Goal: Task Accomplishment & Management: Manage account settings

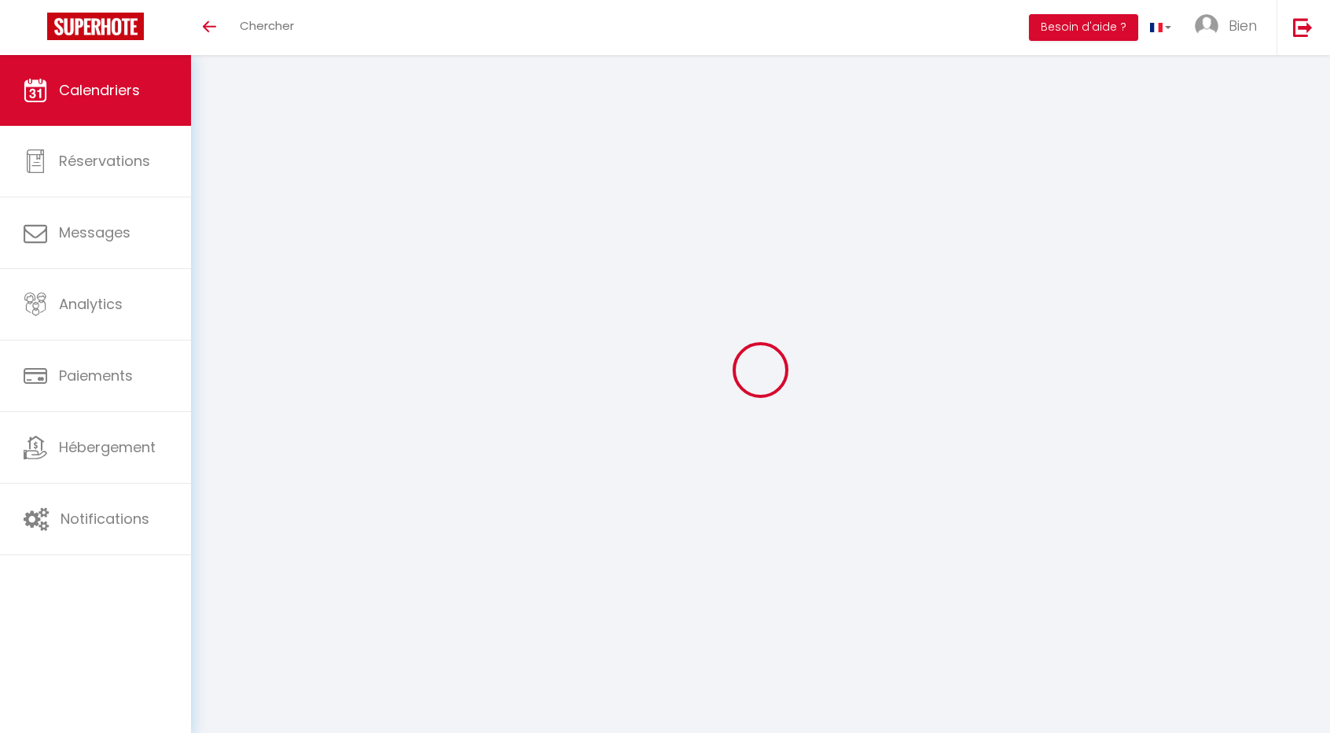
select select
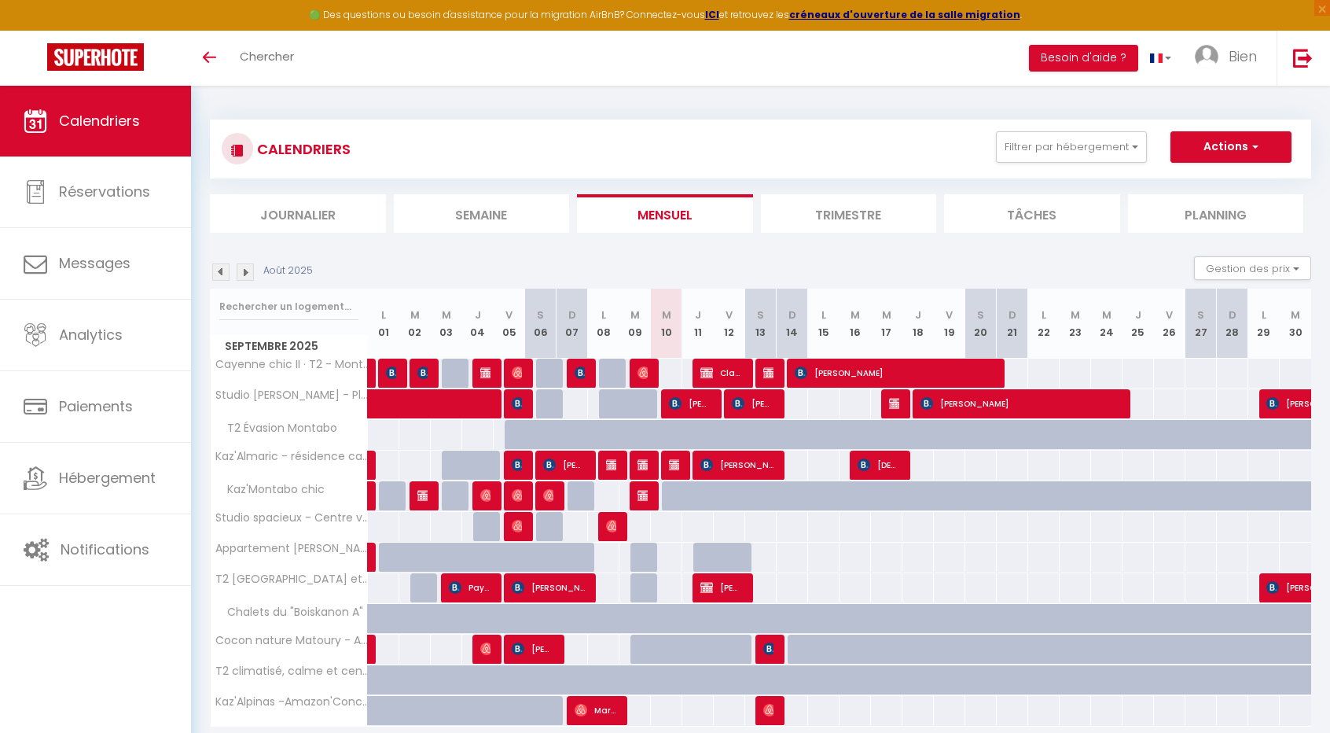
select select
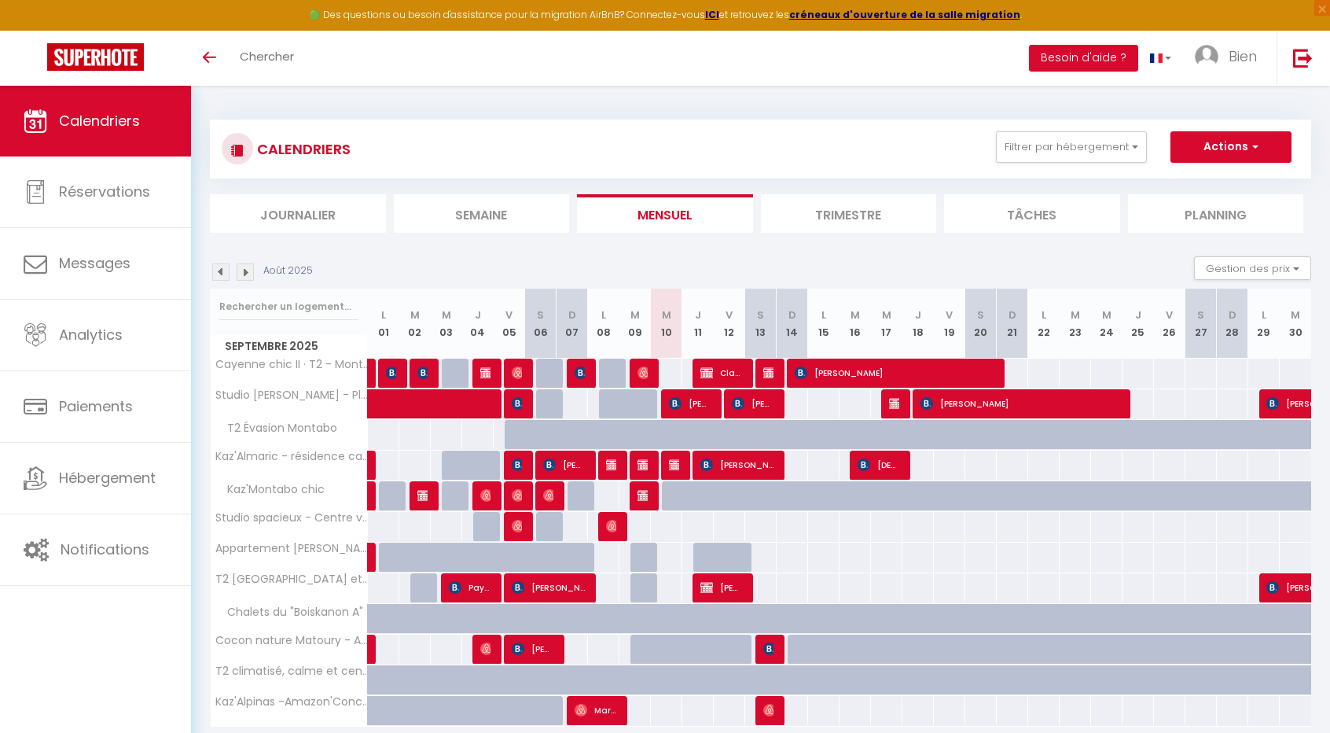
select select
click at [709, 375] on img at bounding box center [706, 372] width 13 height 13
select select "KO"
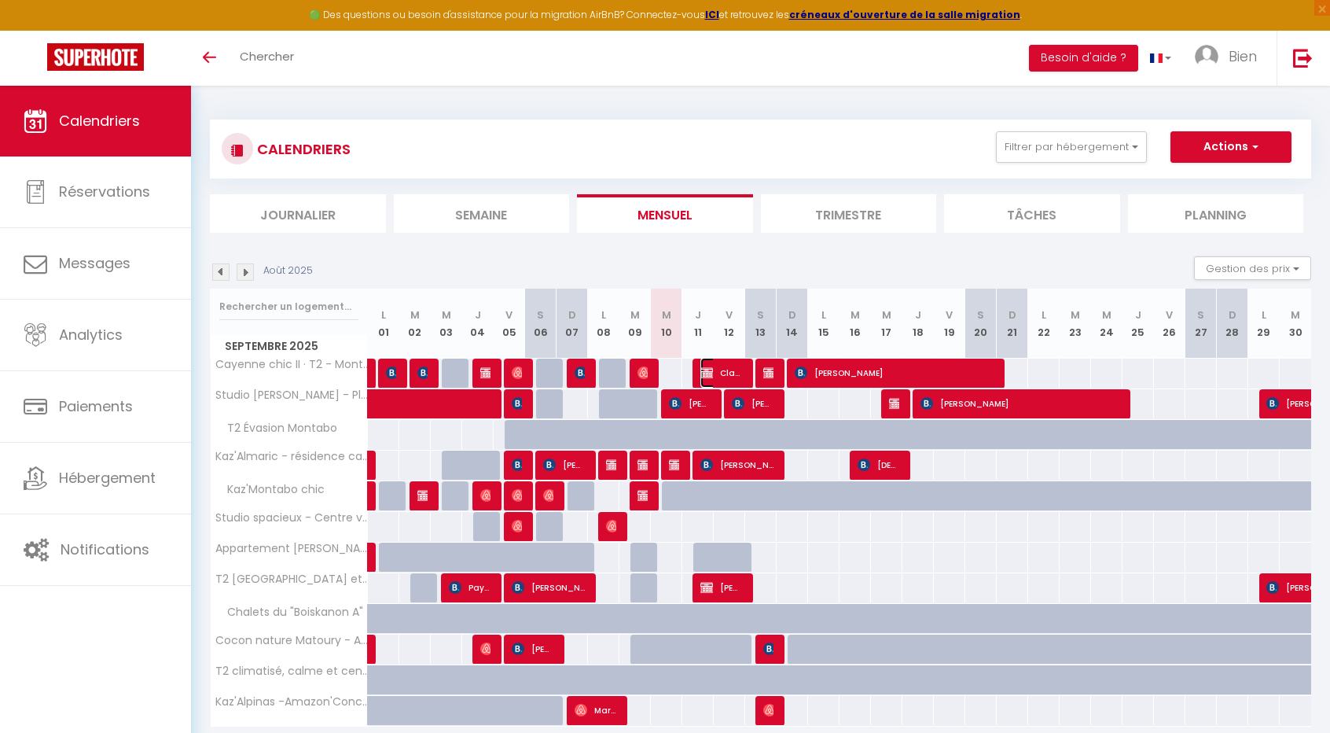
select select "0"
select select "1"
select select
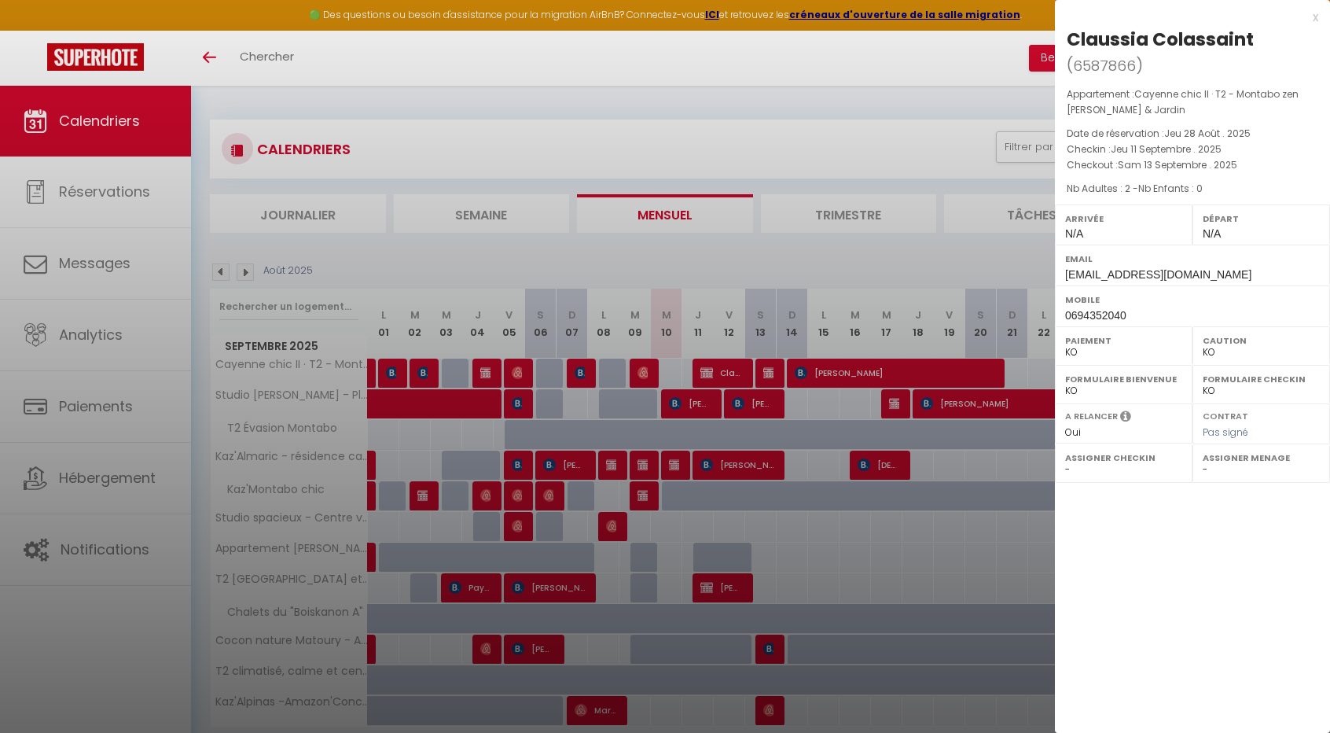
click at [676, 456] on div at bounding box center [665, 366] width 1330 height 733
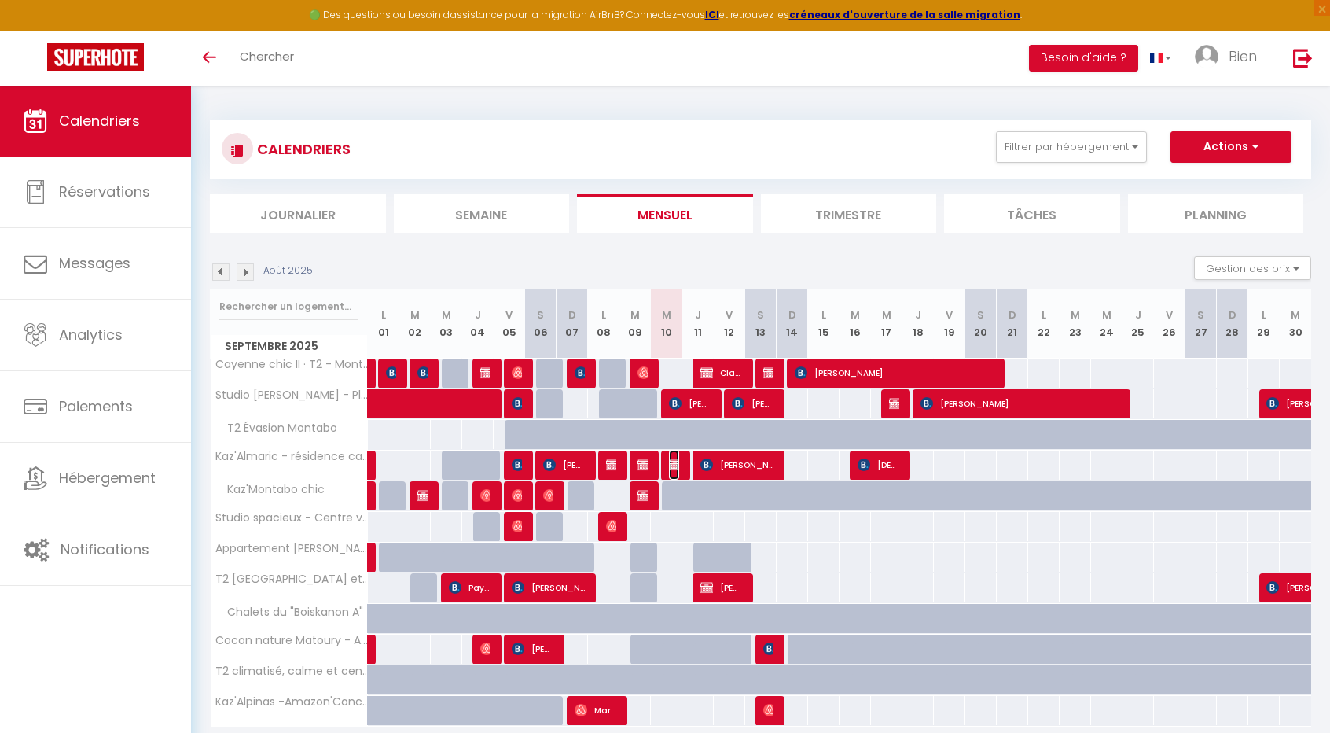
click at [676, 459] on img at bounding box center [675, 464] width 13 height 13
select select "OK"
select select "50863"
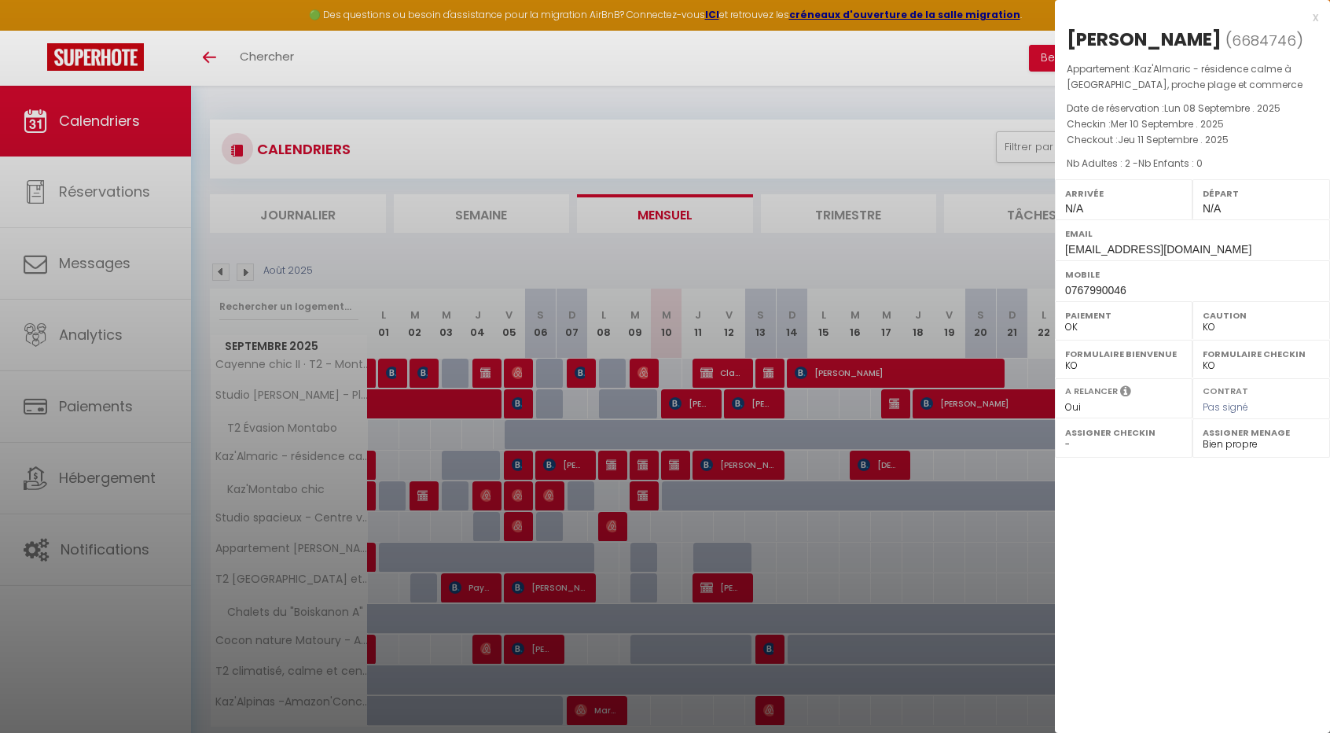
click at [712, 404] on div at bounding box center [665, 366] width 1330 height 733
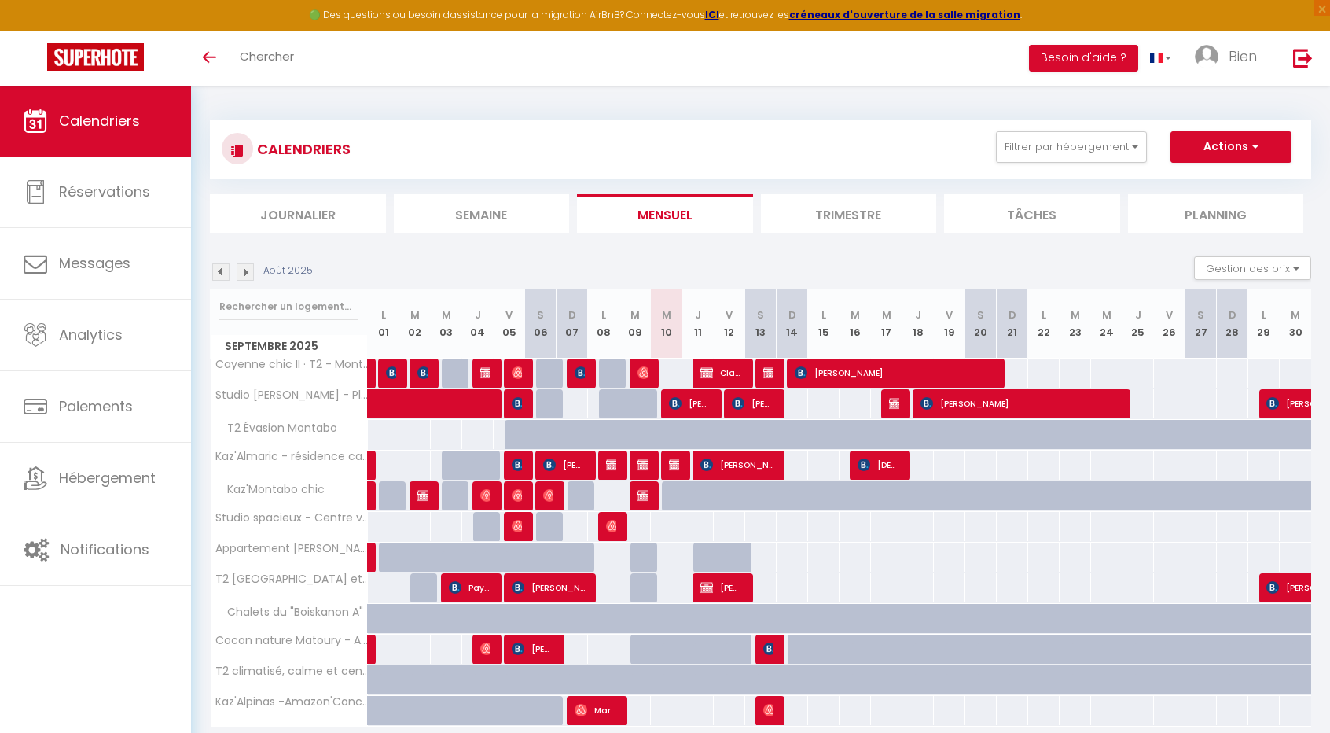
click at [711, 404] on div at bounding box center [697, 404] width 31 height 30
click at [704, 397] on span "[PERSON_NAME]" at bounding box center [690, 403] width 42 height 30
select select "OK"
